Goal: Task Accomplishment & Management: Use online tool/utility

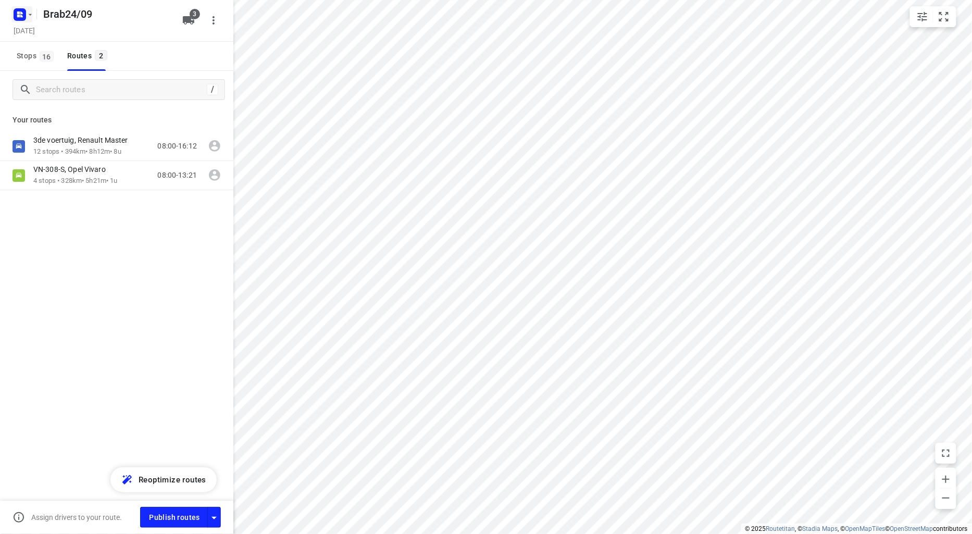
click at [18, 15] on icon "button" at bounding box center [18, 16] width 3 height 3
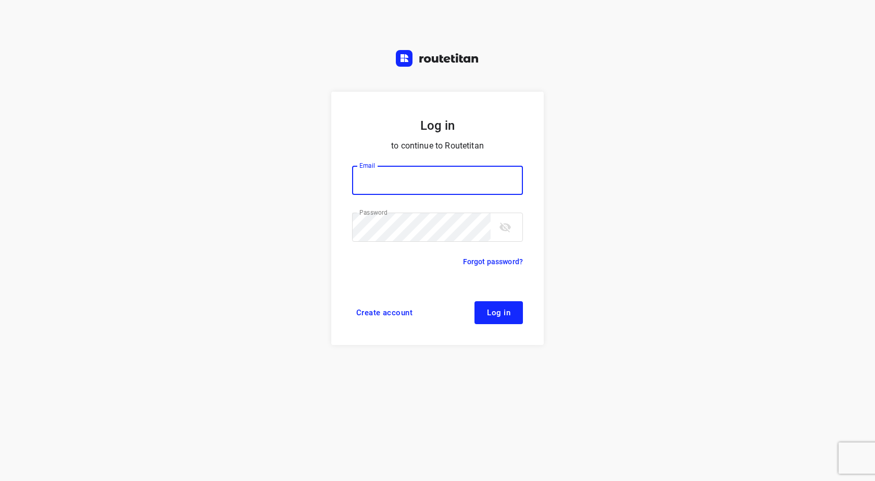
type input "info@tasboomkwekerij.nl"
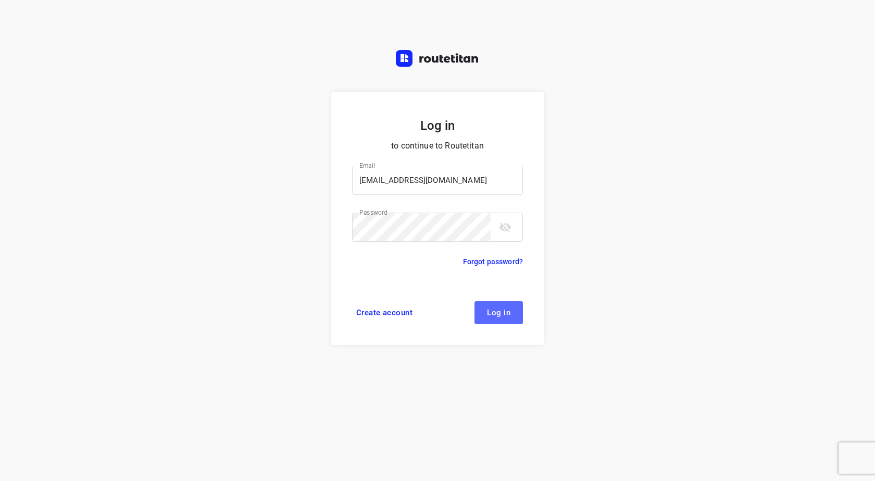
click at [492, 306] on button "Log in" at bounding box center [499, 312] width 48 height 23
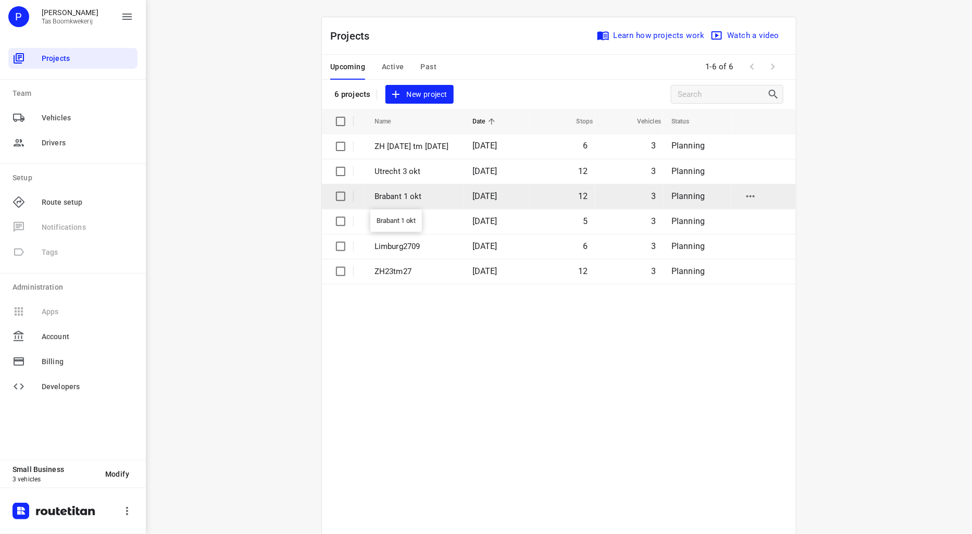
click at [397, 196] on p "Brabant 1 okt" at bounding box center [416, 197] width 82 height 12
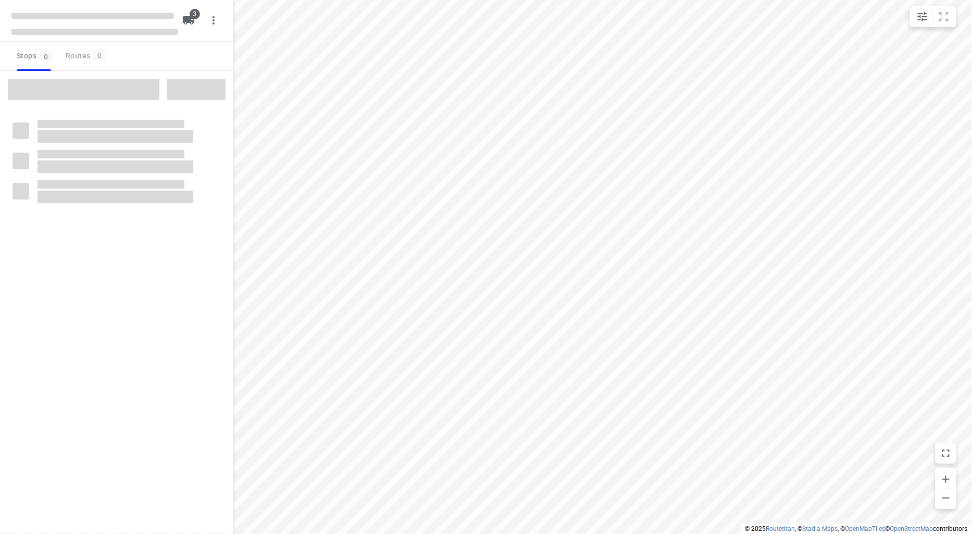
type input "distance"
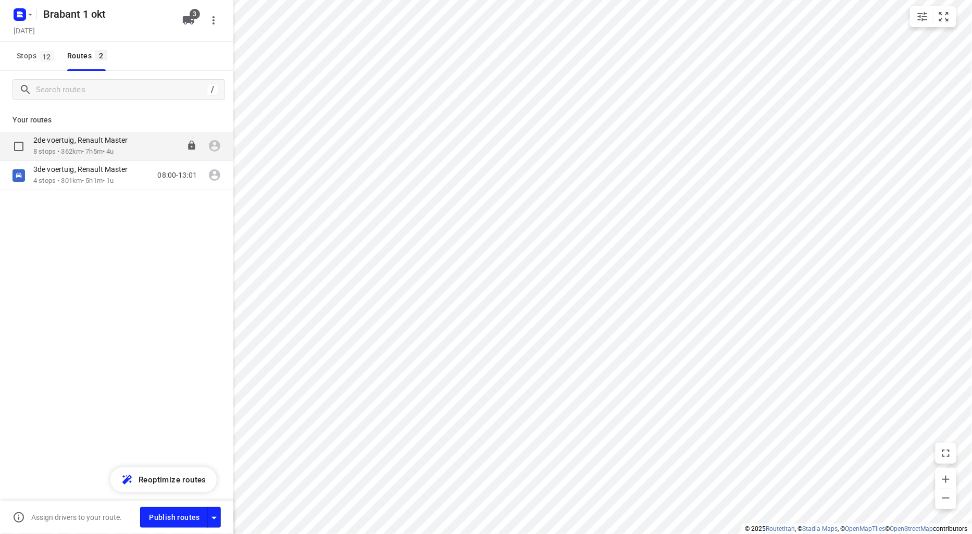
click at [84, 144] on p "2de voertuig, Renault Master" at bounding box center [83, 139] width 101 height 9
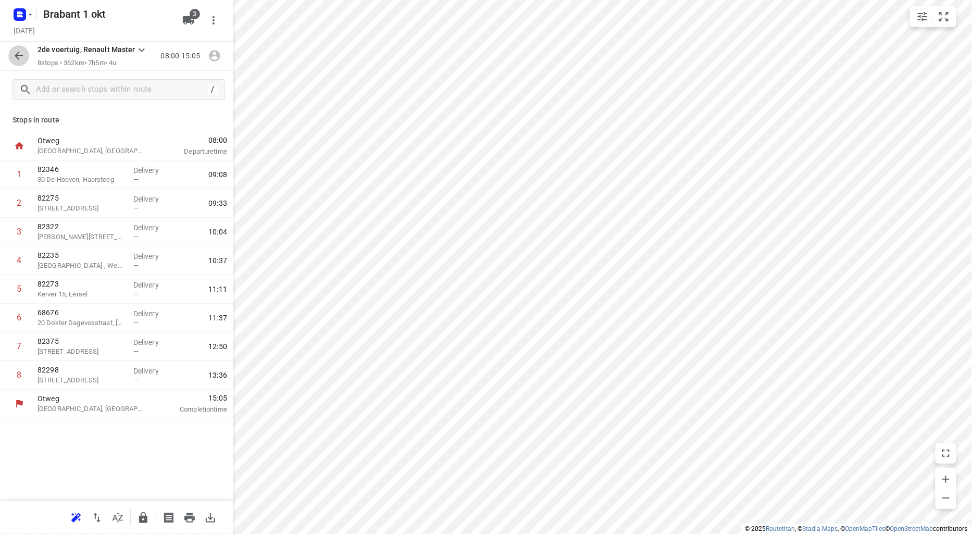
click at [18, 53] on icon "button" at bounding box center [19, 56] width 8 height 8
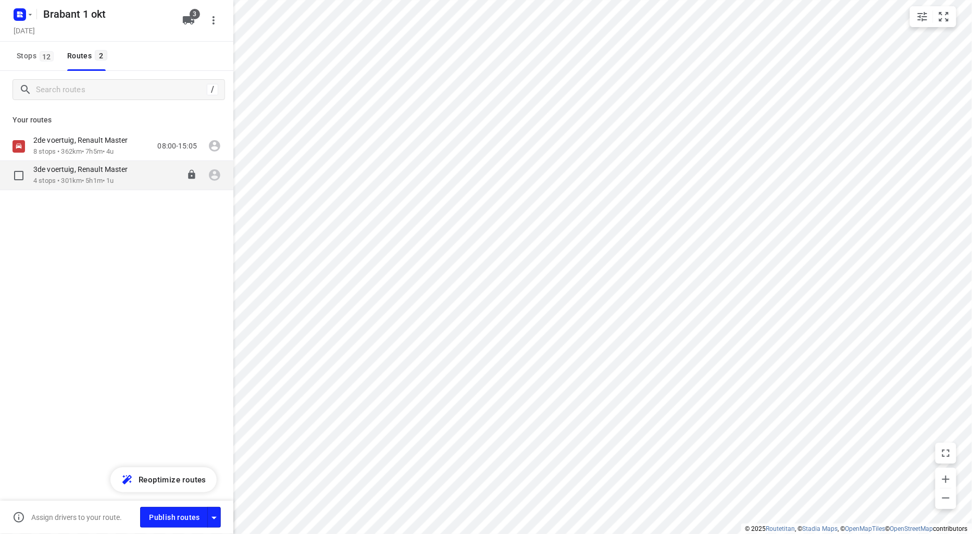
click at [65, 175] on div "3de voertuig, Renault Master" at bounding box center [85, 170] width 105 height 11
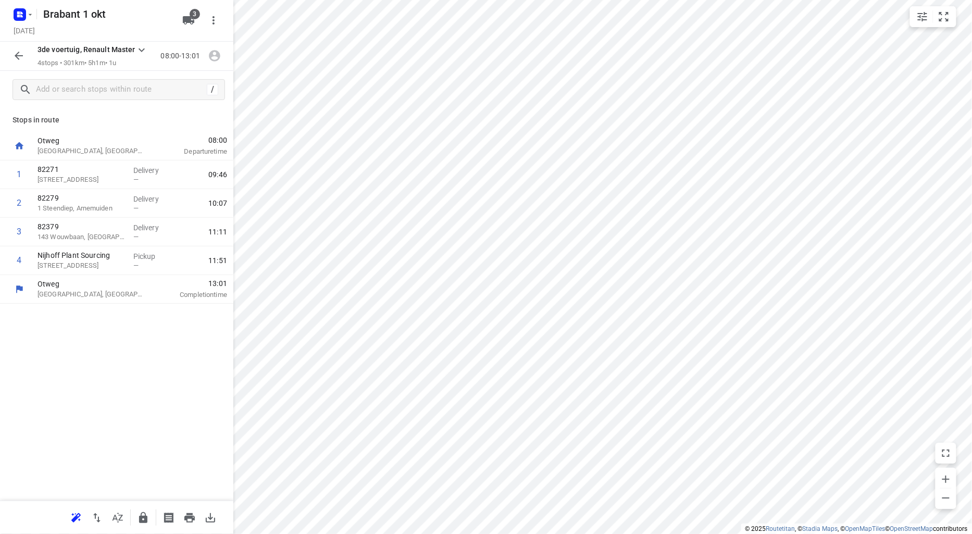
click at [23, 56] on icon "button" at bounding box center [19, 56] width 13 height 13
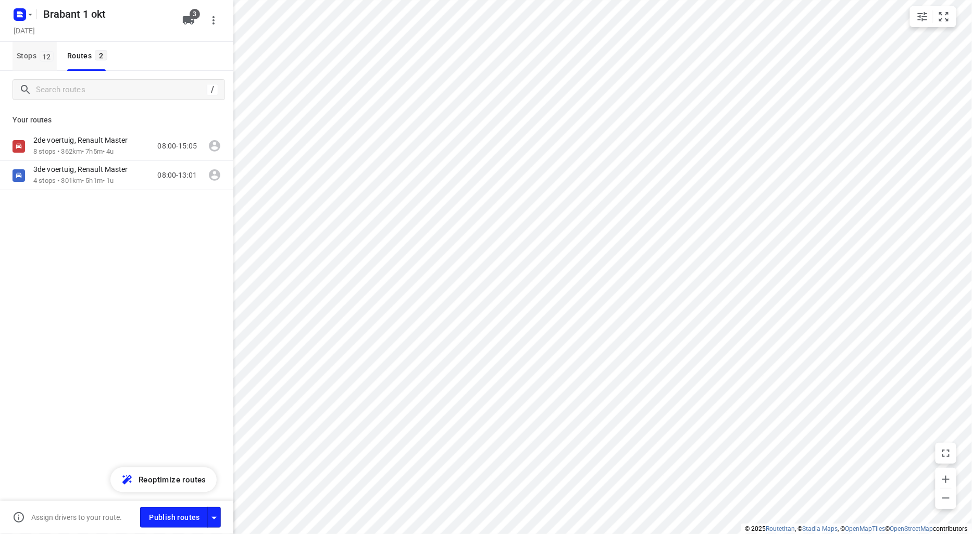
click at [33, 50] on span "Stops 12" at bounding box center [37, 56] width 40 height 13
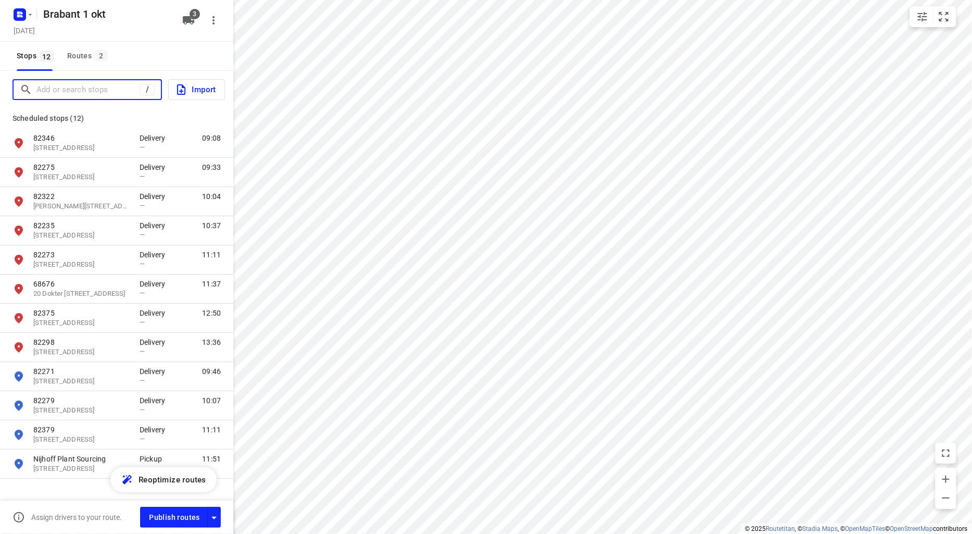
click at [75, 90] on input "Add or search stops" at bounding box center [88, 90] width 104 height 16
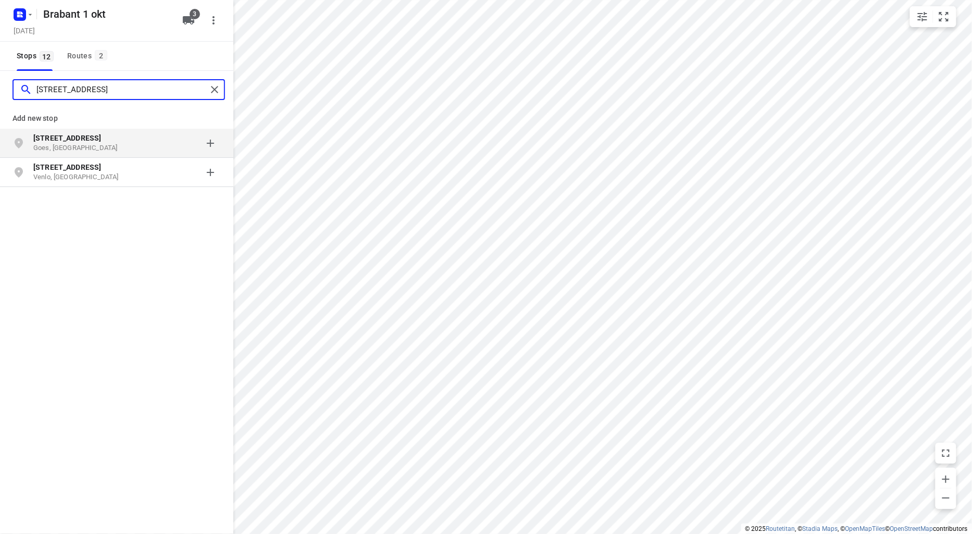
type input "livingstoneweg 7"
click at [96, 143] on p "Goes, Nederland" at bounding box center [81, 148] width 96 height 10
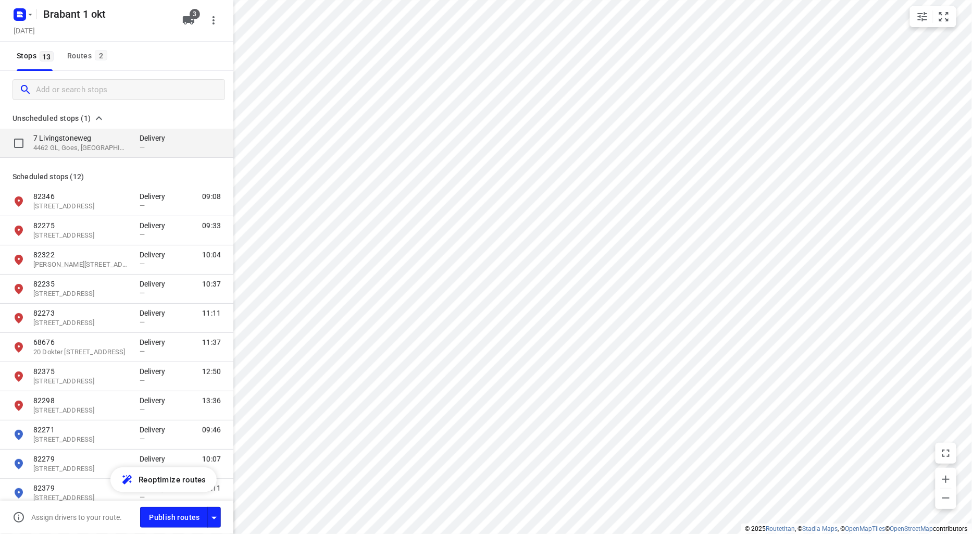
click at [89, 143] on p "4462 GL, Goes, NL" at bounding box center [81, 148] width 96 height 10
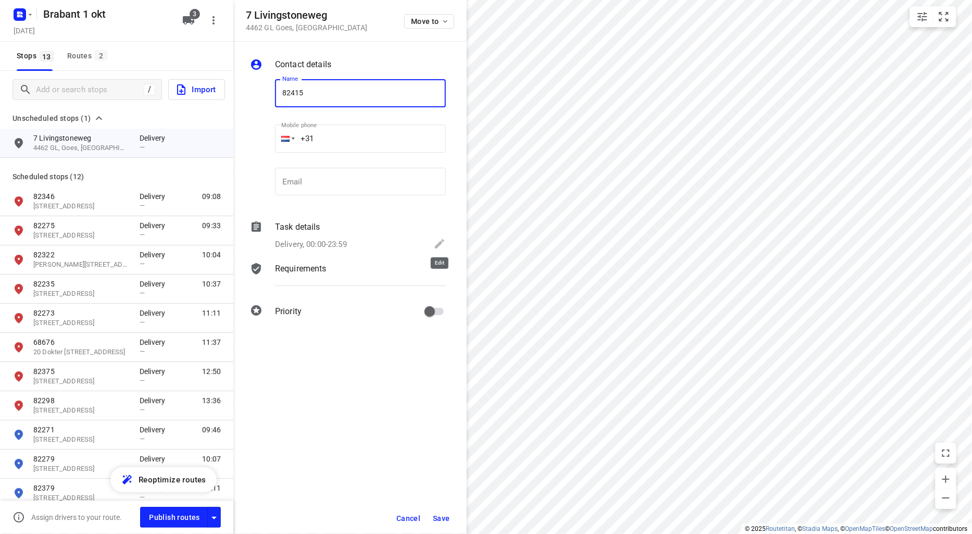
type input "82415"
click at [445, 240] on icon at bounding box center [440, 244] width 13 height 13
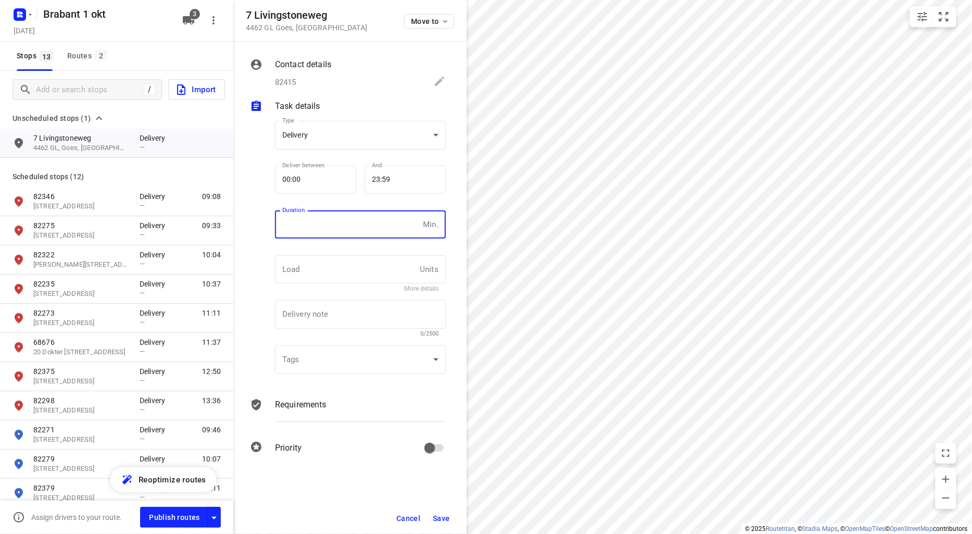
click at [332, 222] on input "number" at bounding box center [347, 225] width 144 height 28
type input "10"
click at [440, 519] on span "Save" at bounding box center [441, 518] width 17 height 8
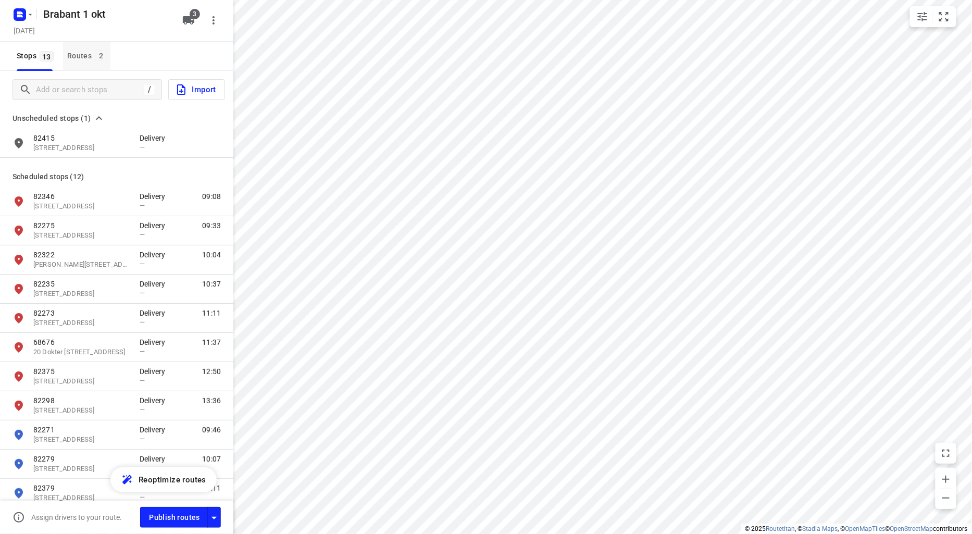
click at [79, 54] on div "Routes 2" at bounding box center [88, 56] width 43 height 13
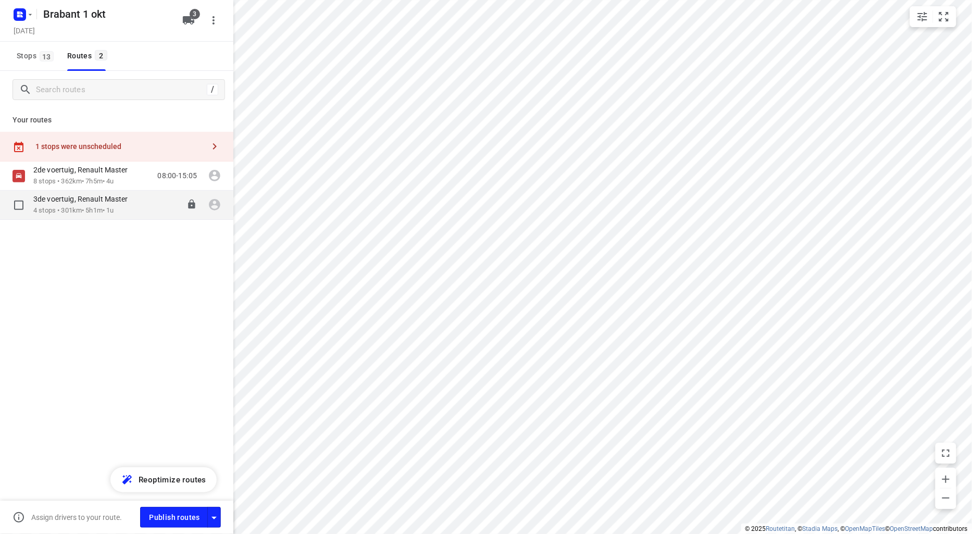
click at [70, 203] on p "3de voertuig, Renault Master" at bounding box center [83, 198] width 101 height 9
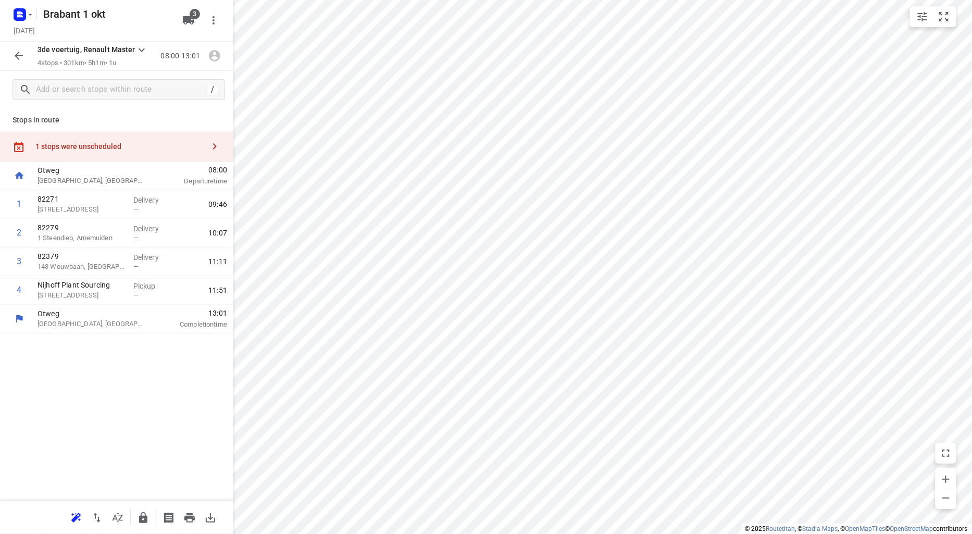
click at [74, 143] on div "1 stops were unscheduled" at bounding box center [119, 146] width 169 height 8
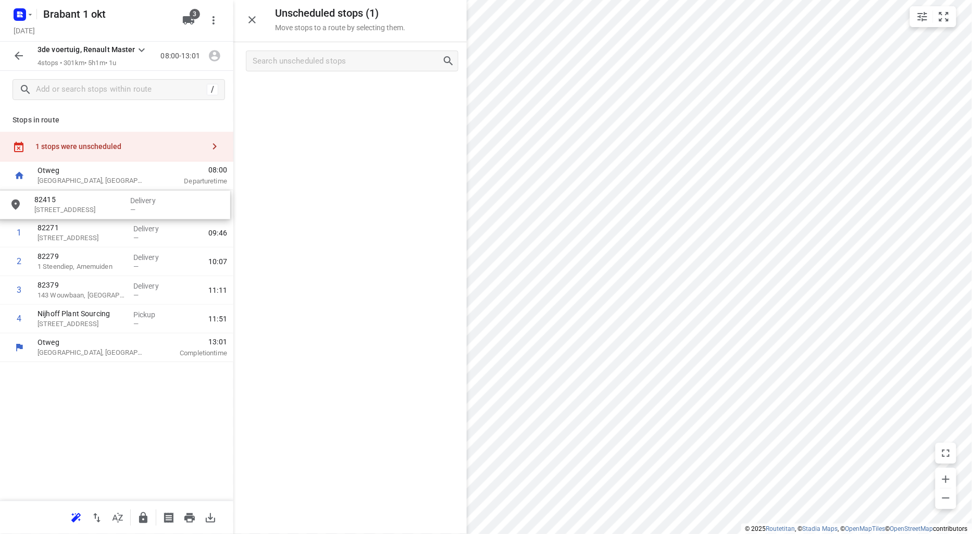
drag, startPoint x: 330, startPoint y: 100, endPoint x: 87, endPoint y: 217, distance: 269.9
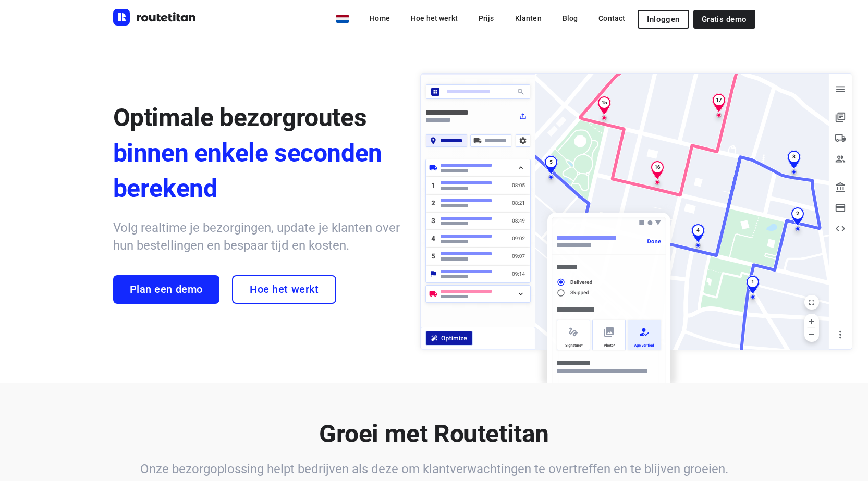
click at [652, 15] on span "Inloggen" at bounding box center [663, 19] width 32 height 8
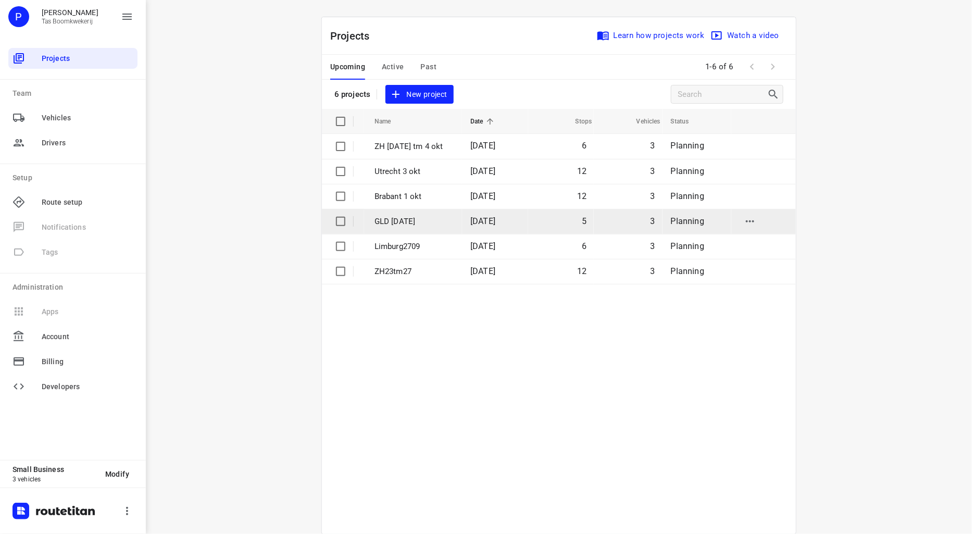
click at [402, 219] on p "GLD [DATE]" at bounding box center [415, 222] width 80 height 12
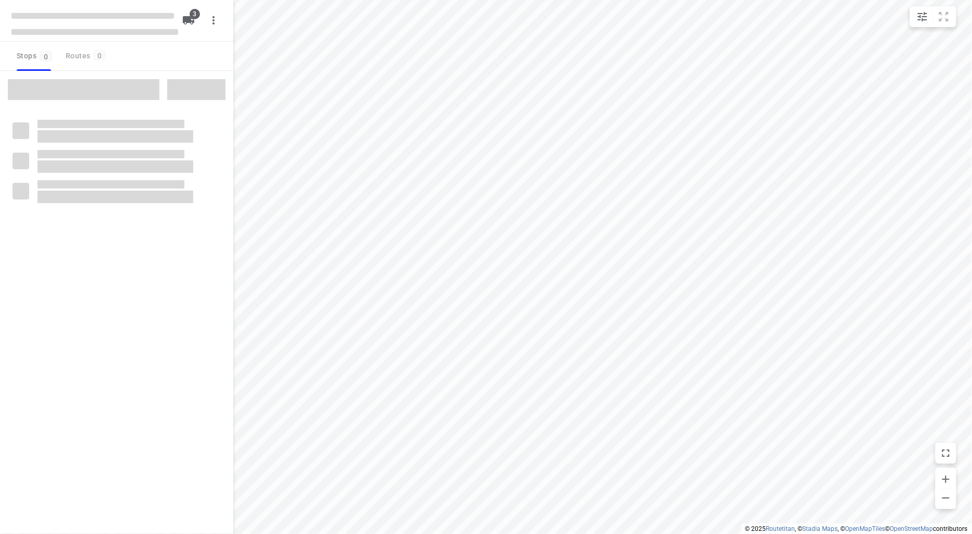
type input "distance"
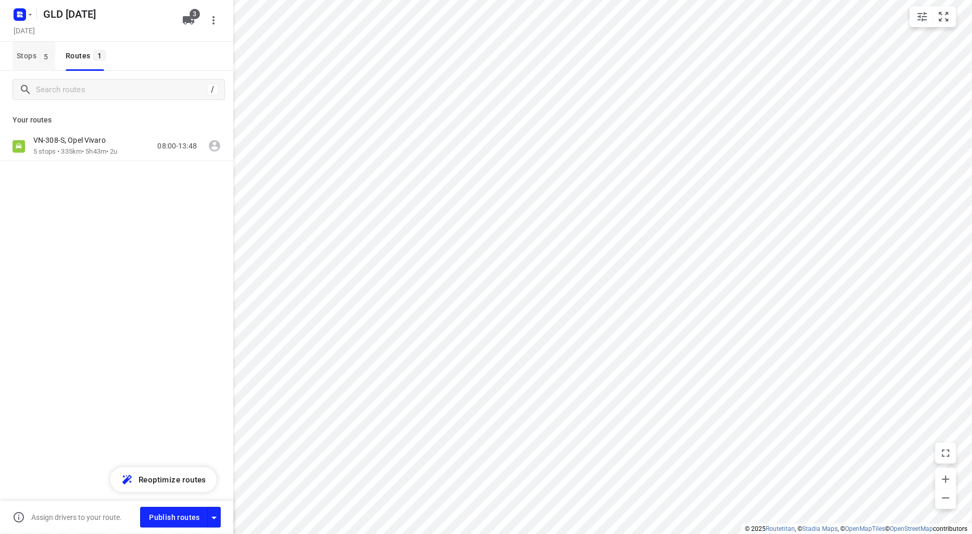
click at [21, 56] on span "Stops 5" at bounding box center [36, 56] width 39 height 13
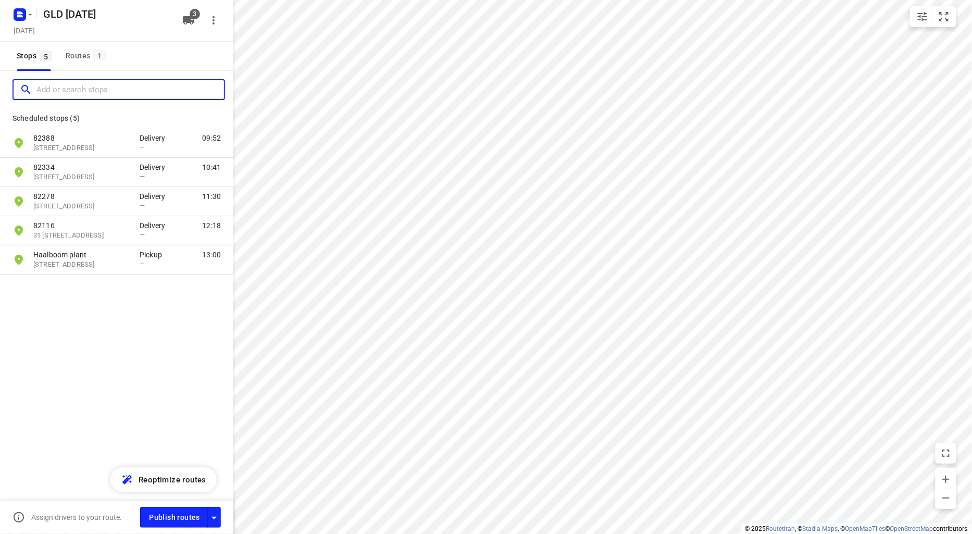
click at [61, 91] on input "Add or search stops" at bounding box center [130, 90] width 188 height 16
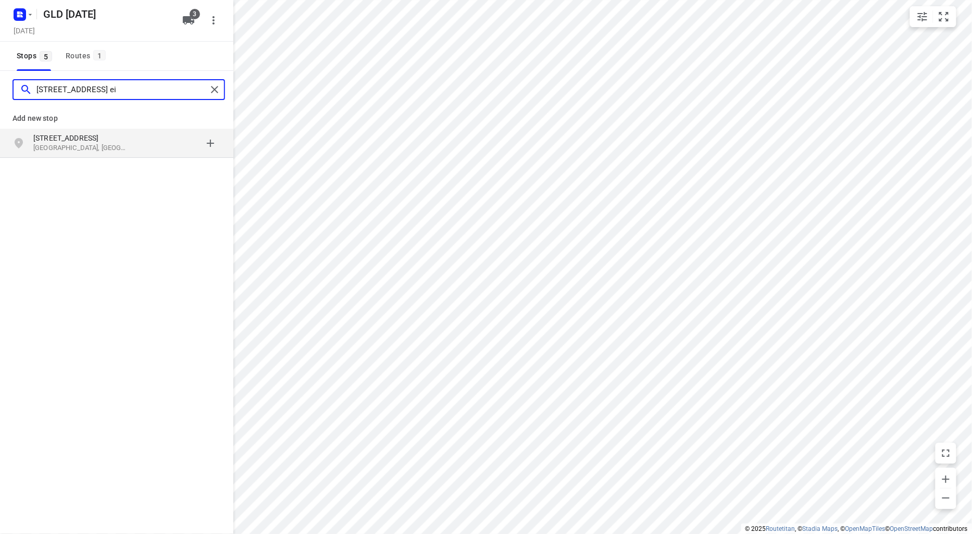
type input "[STREET_ADDRESS] ei"
click at [81, 141] on p "[STREET_ADDRESS]" at bounding box center [81, 138] width 96 height 10
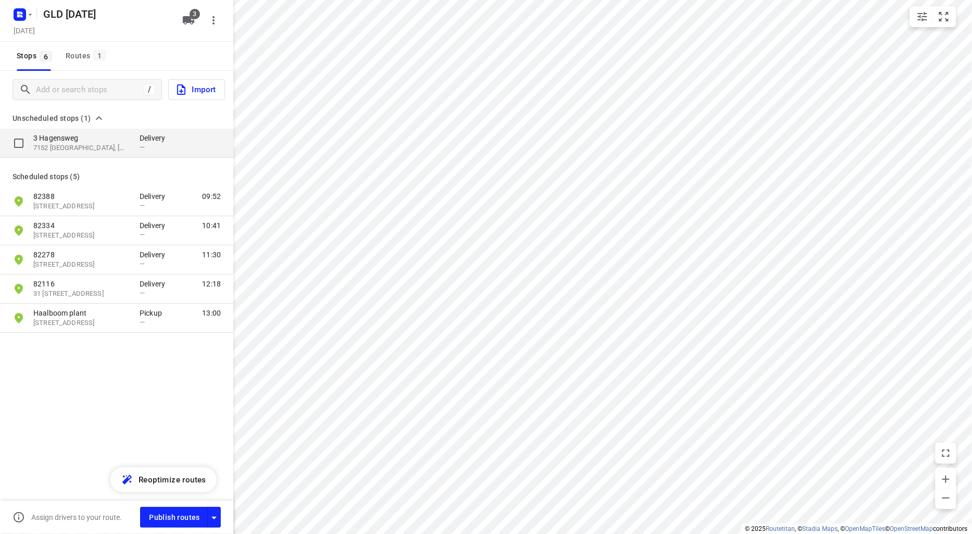
click at [79, 142] on p "3 Hagensweg" at bounding box center [81, 138] width 96 height 10
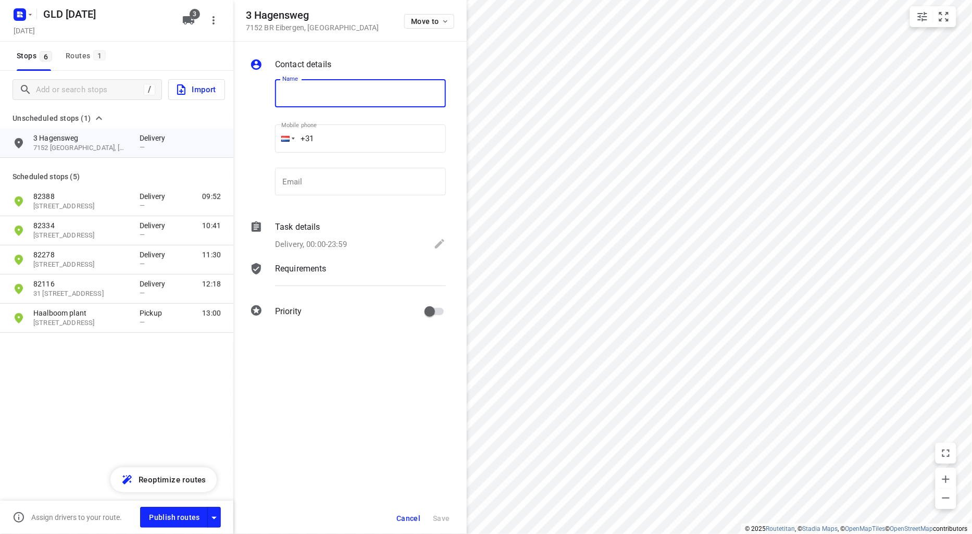
type input "7"
type input "82423"
click at [441, 243] on icon at bounding box center [439, 243] width 9 height 9
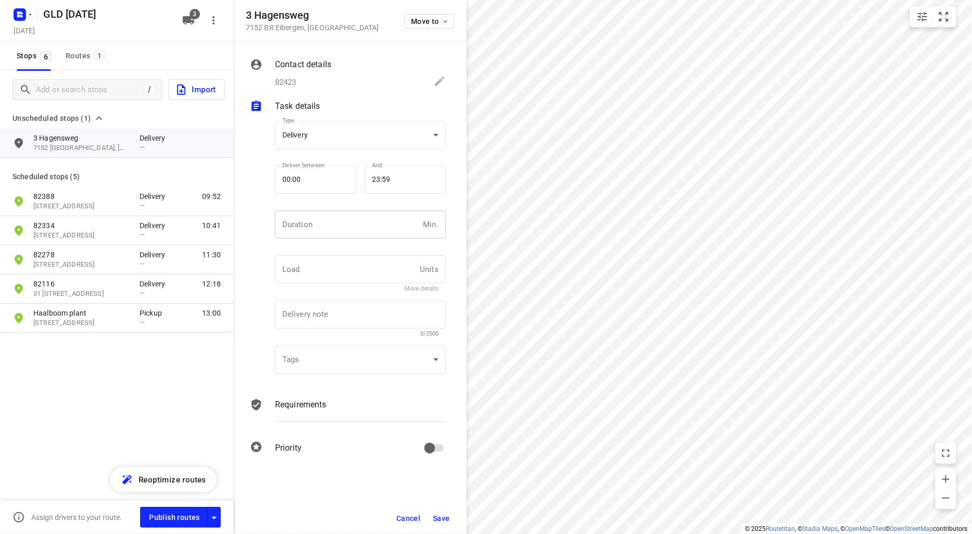
click at [321, 227] on input "number" at bounding box center [347, 225] width 144 height 28
type input "10"
click at [438, 513] on button "Save" at bounding box center [442, 518] width 26 height 19
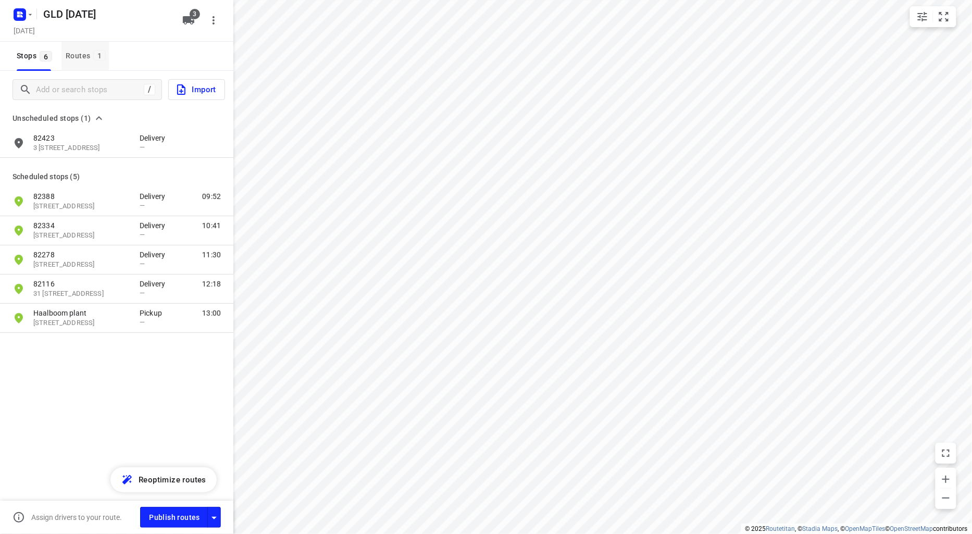
click at [76, 55] on div "Routes 1" at bounding box center [87, 56] width 43 height 13
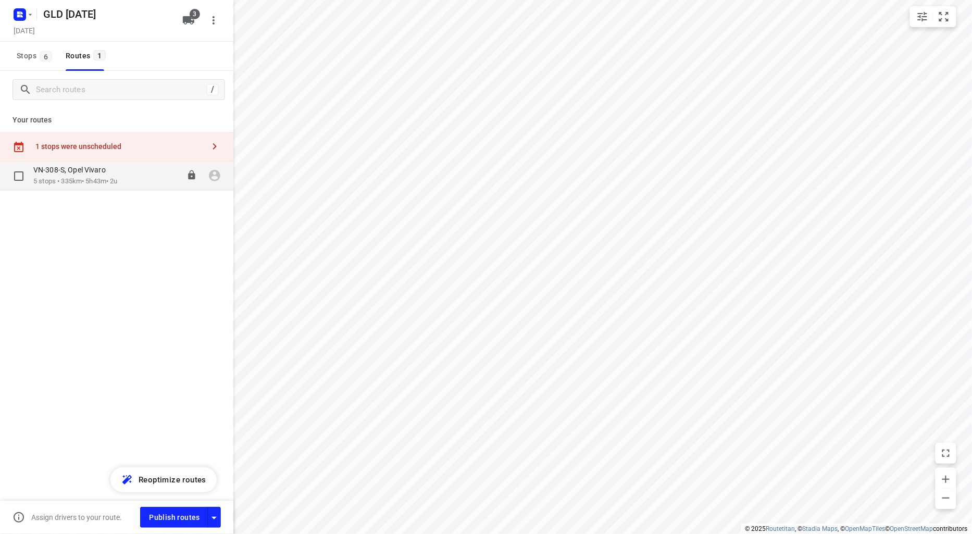
click at [85, 169] on p "VN-308-S, Opel Vivaro" at bounding box center [72, 169] width 79 height 9
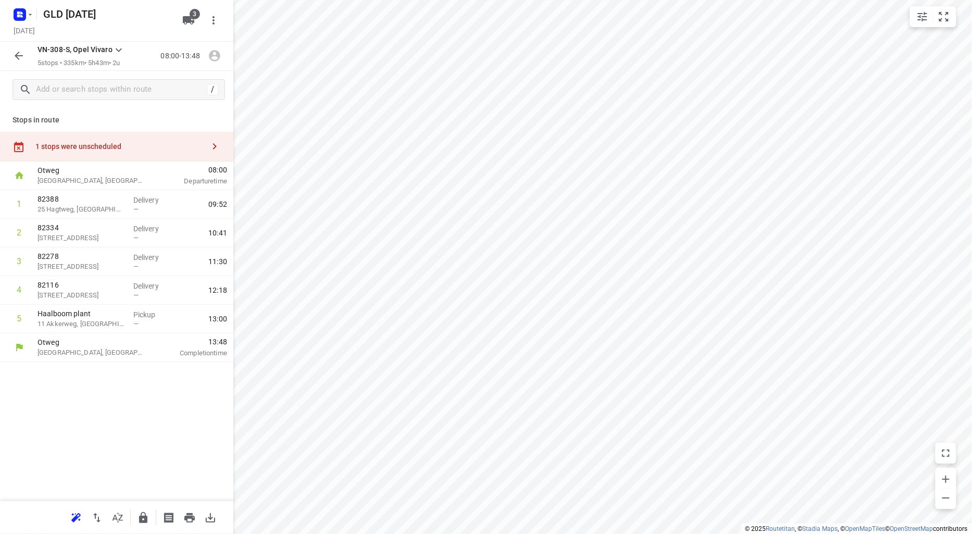
click at [89, 145] on div "1 stops were unscheduled" at bounding box center [119, 146] width 169 height 8
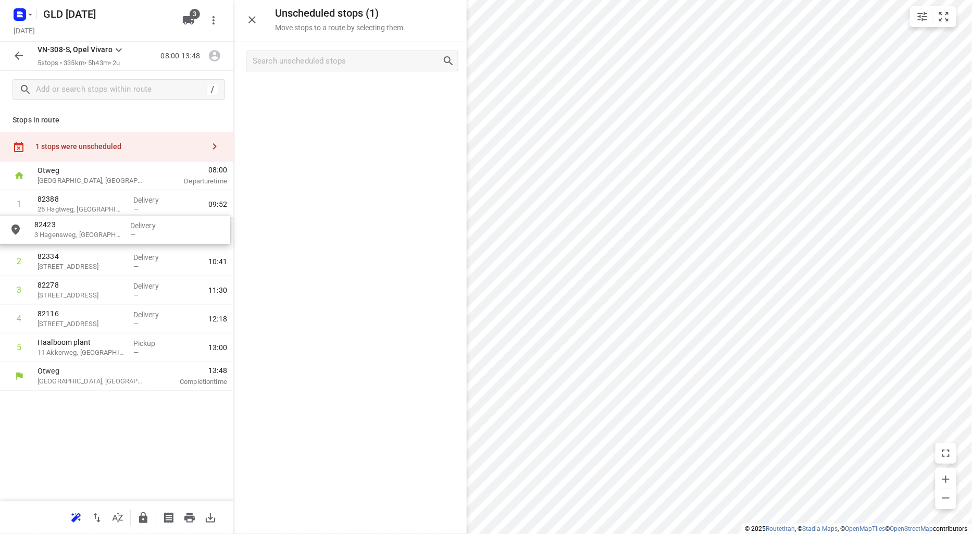
drag, startPoint x: 332, startPoint y: 97, endPoint x: 96, endPoint y: 237, distance: 275.0
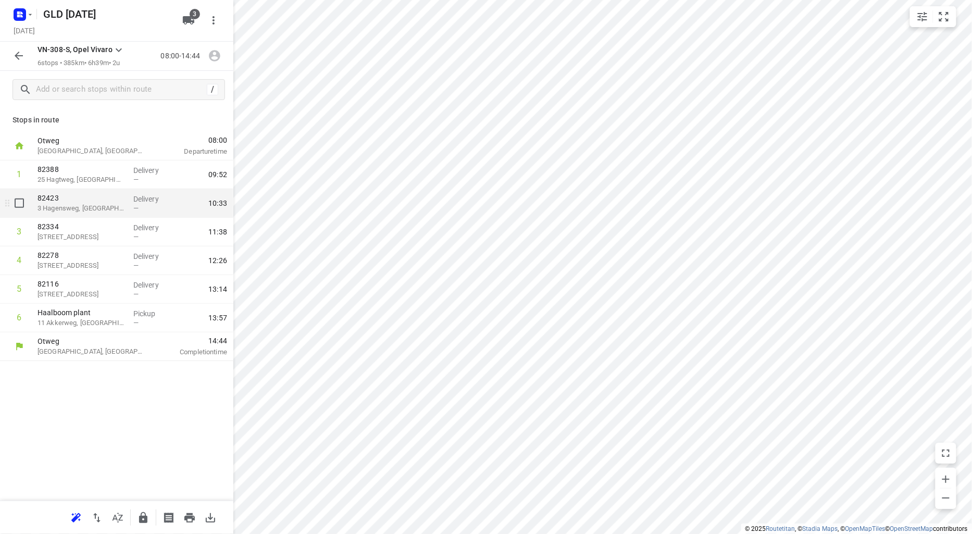
click at [94, 209] on p "3 Hagensweg, [GEOGRAPHIC_DATA]" at bounding box center [82, 208] width 88 height 10
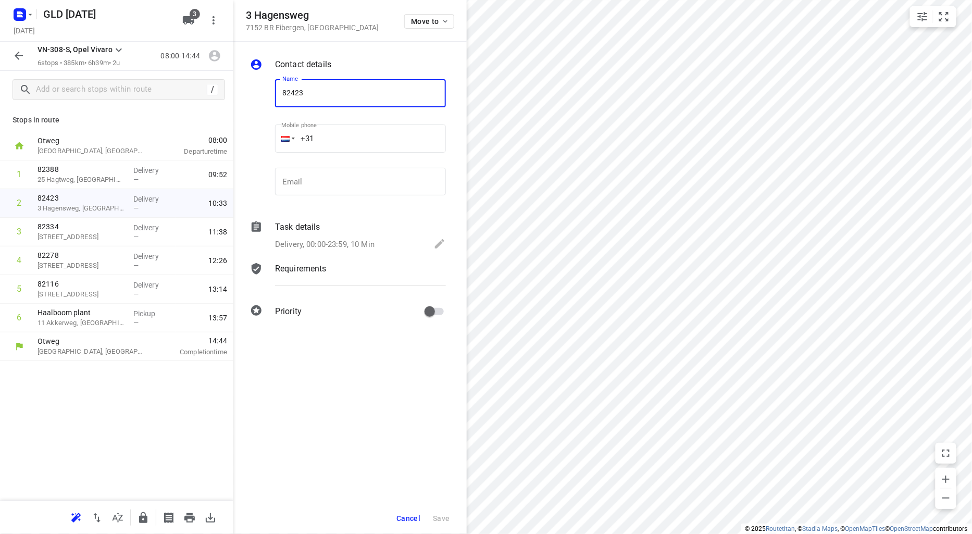
click at [414, 517] on span "Cancel" at bounding box center [409, 518] width 24 height 8
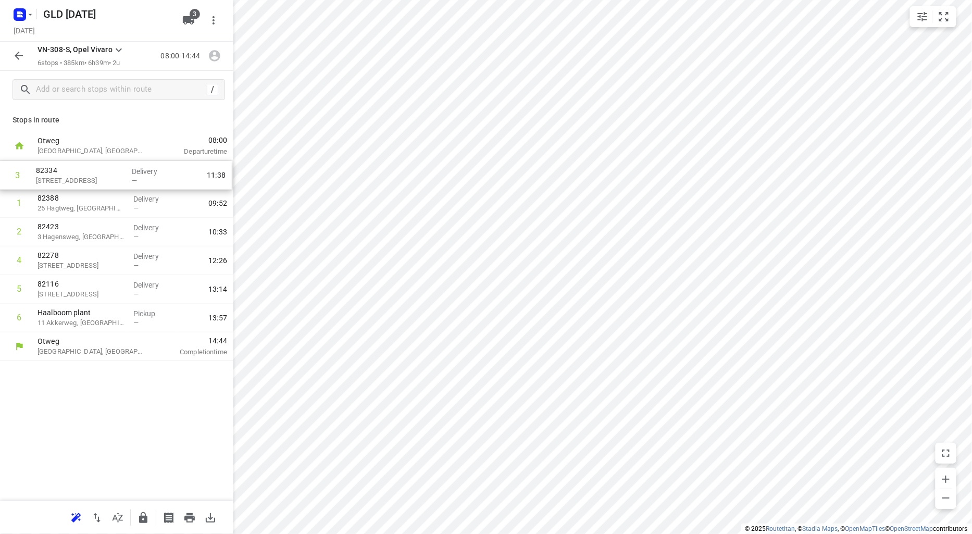
drag, startPoint x: 90, startPoint y: 243, endPoint x: 89, endPoint y: 184, distance: 59.4
click at [89, 184] on div "1 82388 25 Hagtweg, Aalten Delivery — 09:52 2 82423 3 [GEOGRAPHIC_DATA], [GEOGR…" at bounding box center [116, 247] width 233 height 172
